Goal: Navigation & Orientation: Find specific page/section

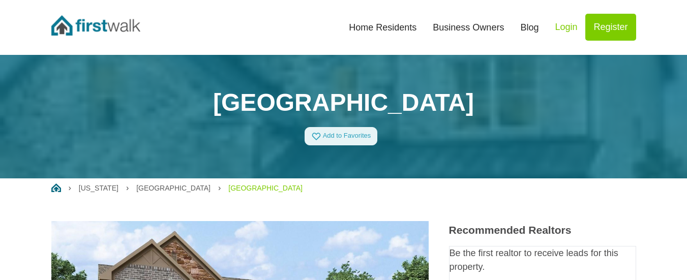
click at [400, 27] on link "Home Residents" at bounding box center [383, 27] width 84 height 22
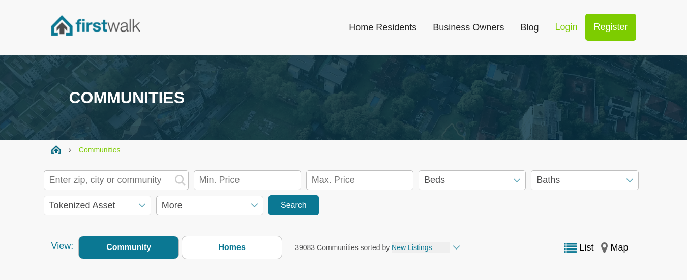
scroll to position [51, 0]
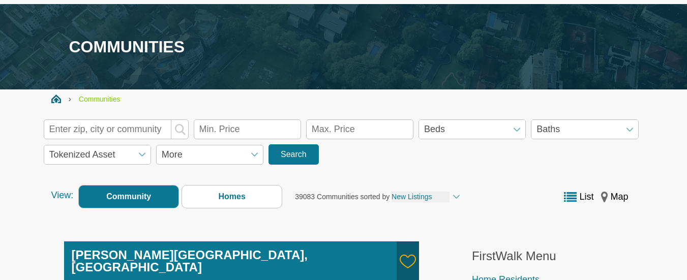
click at [143, 156] on div "Tokenized Asset No Yes" at bounding box center [97, 155] width 107 height 20
click at [253, 157] on span "More" at bounding box center [209, 155] width 107 height 20
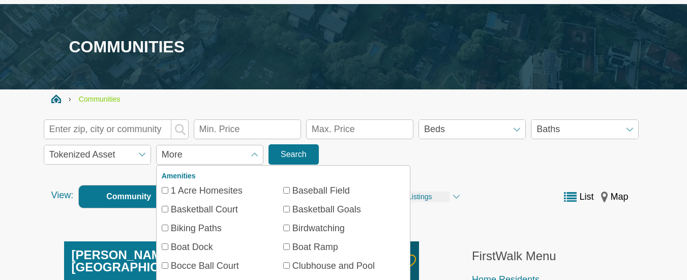
click at [253, 156] on span "More" at bounding box center [209, 155] width 107 height 20
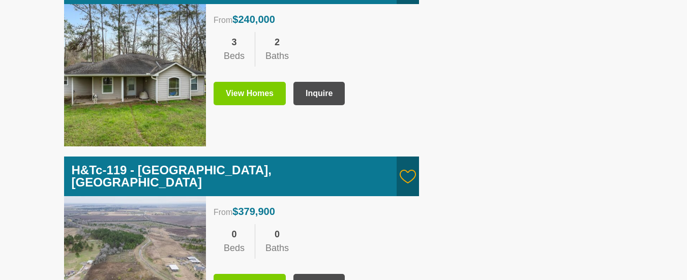
scroll to position [763, 0]
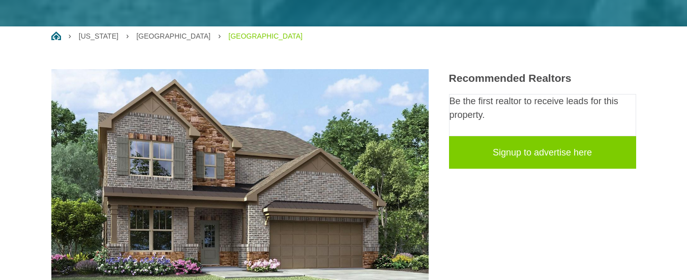
scroll to position [153, 0]
